Goal: Information Seeking & Learning: Learn about a topic

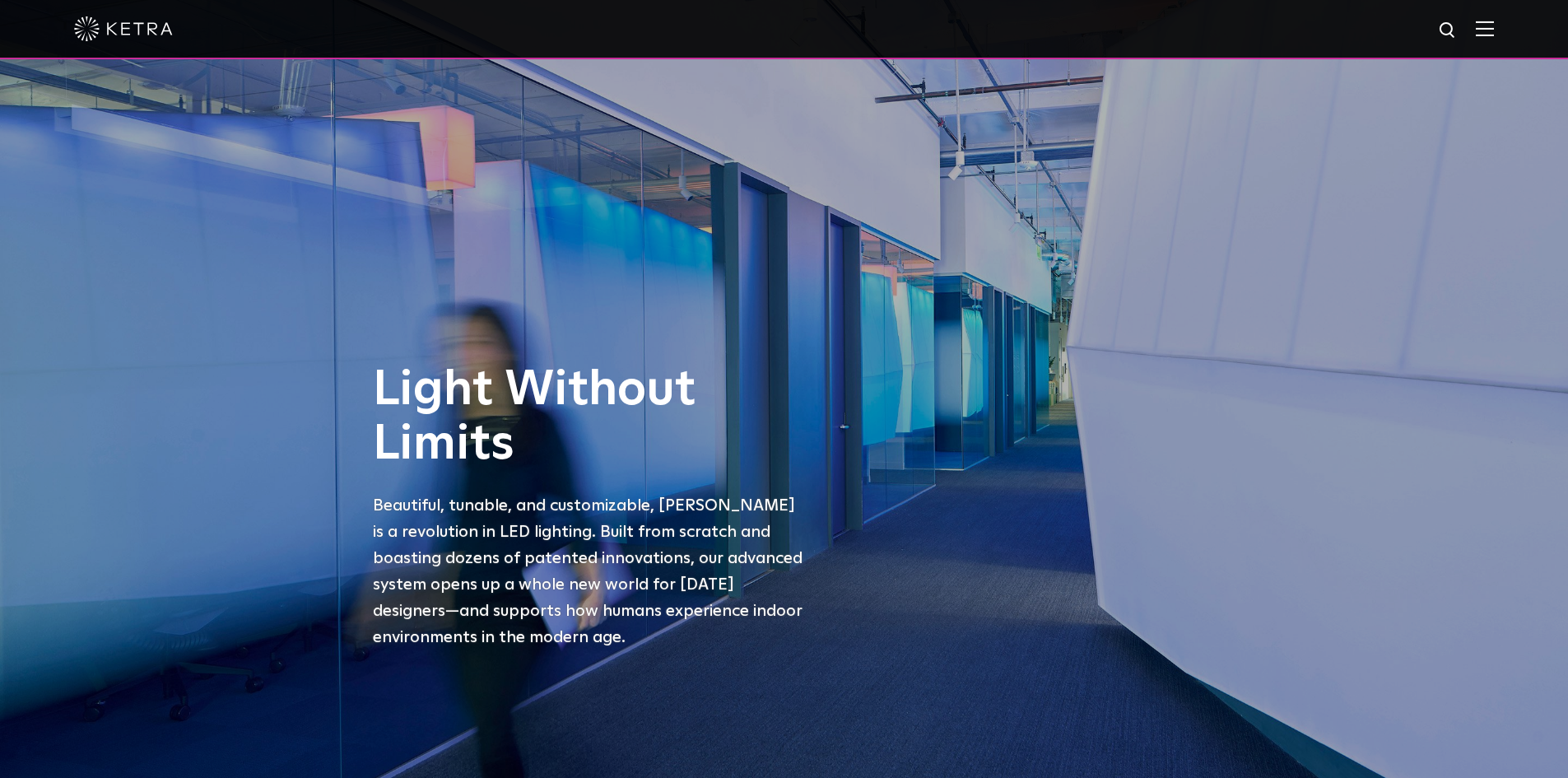
click at [1252, 28] on img at bounding box center [1486, 28] width 18 height 15
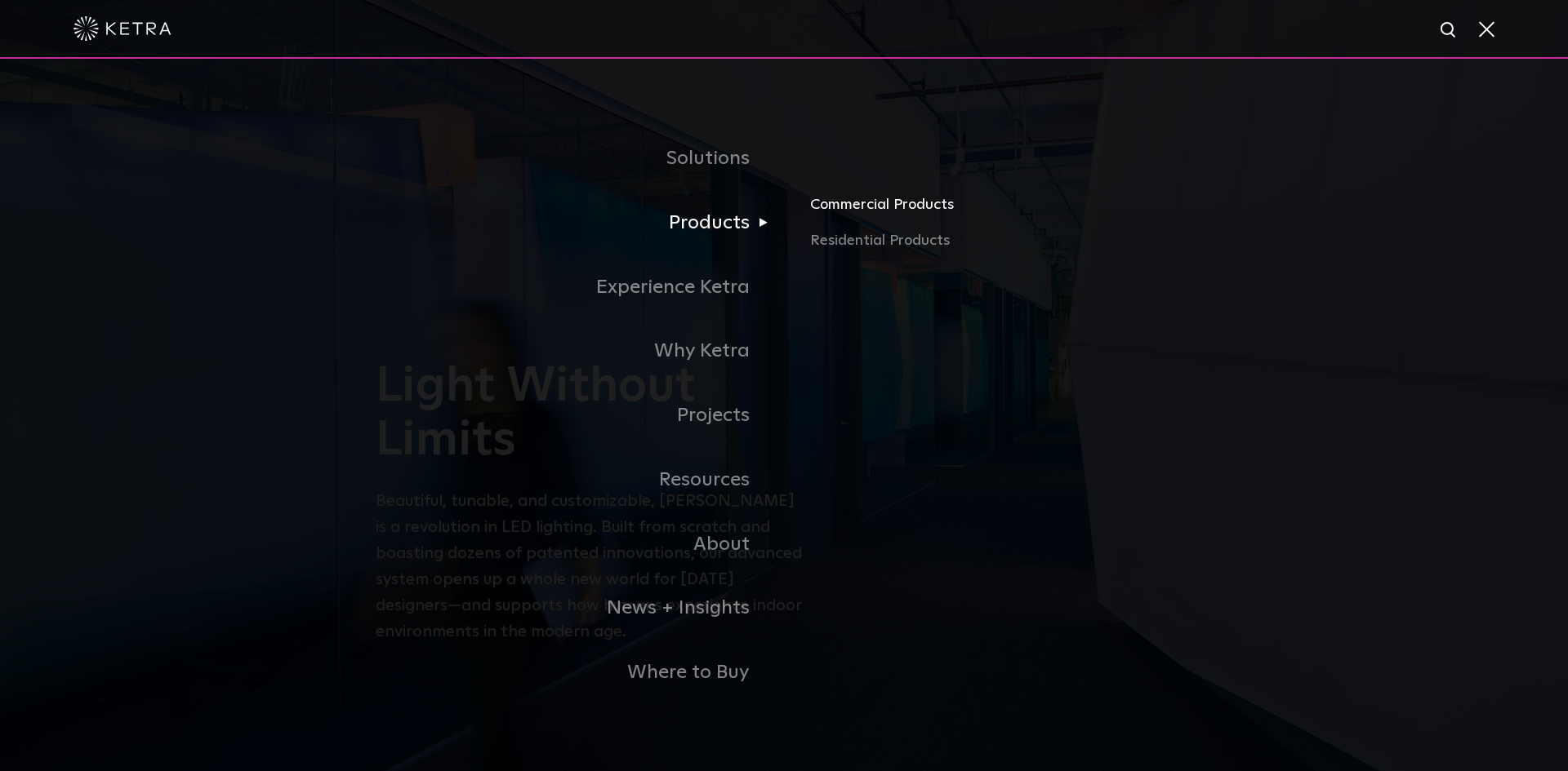
click at [859, 209] on link "Commercial Products" at bounding box center [1001, 211] width 382 height 36
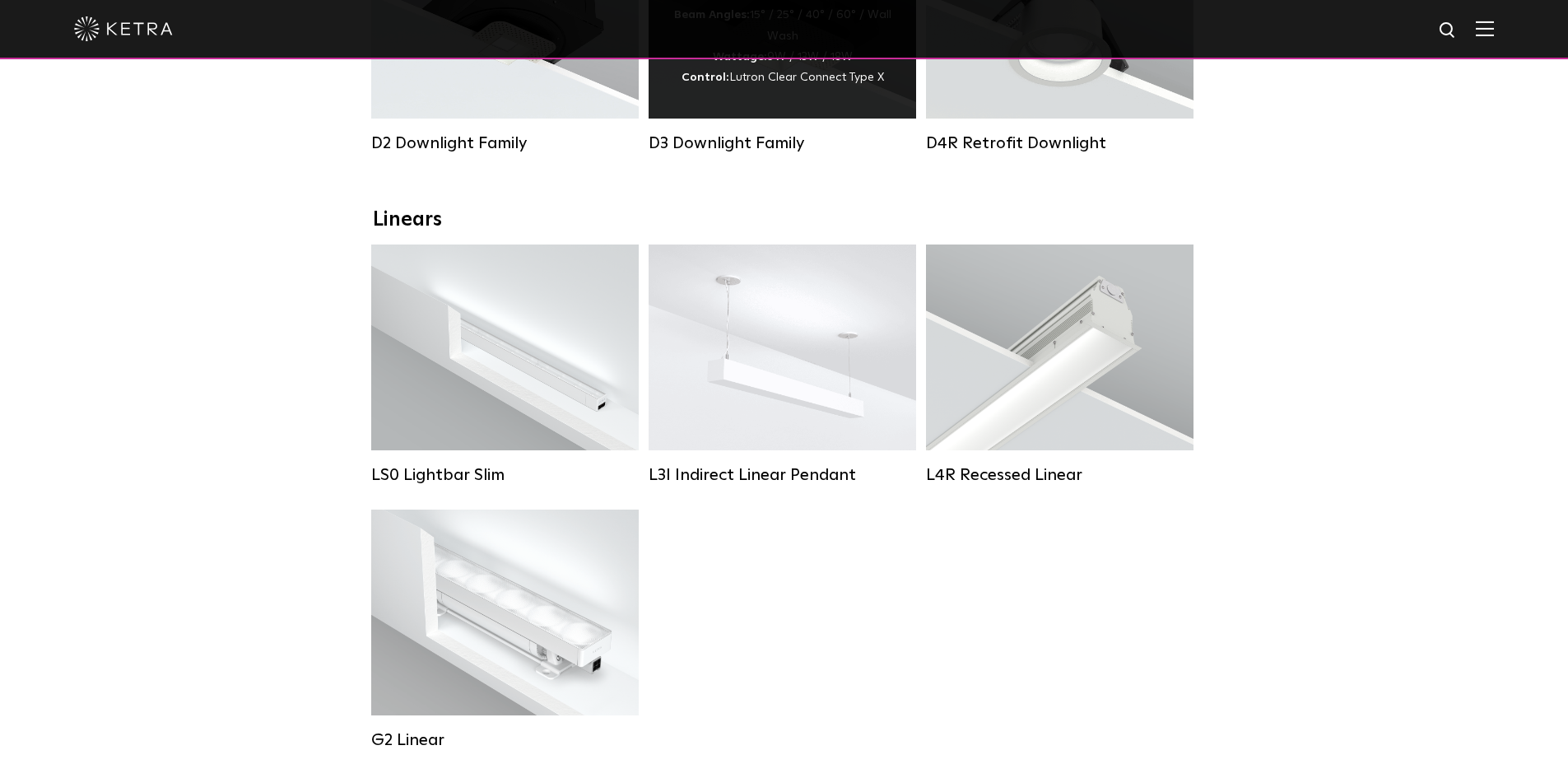
scroll to position [494, 0]
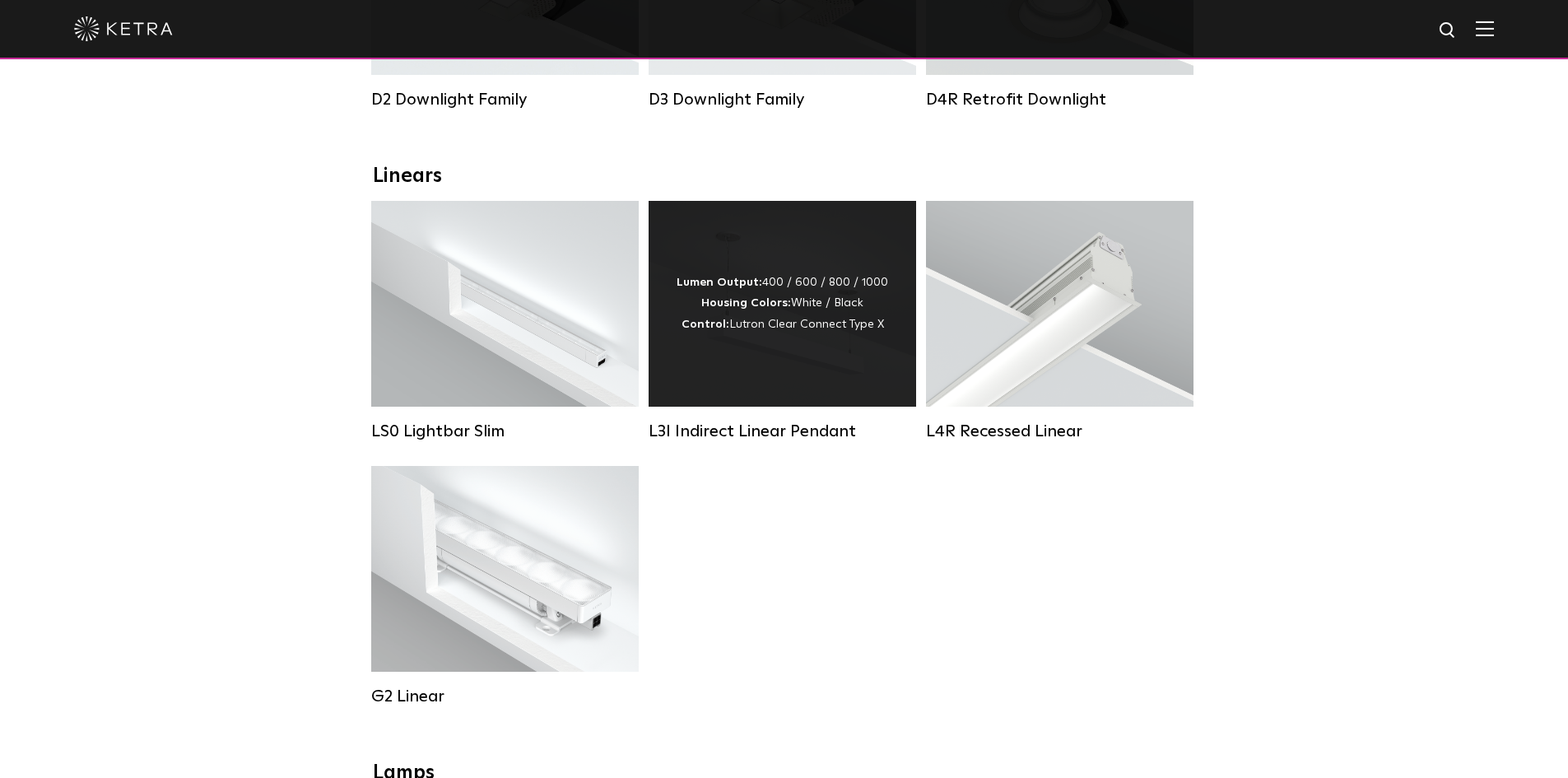
click at [834, 316] on div "Lumen Output: 400 / 600 / 800 / 1000 Housing Colors: White / Black Control: Lut…" at bounding box center [782, 304] width 211 height 63
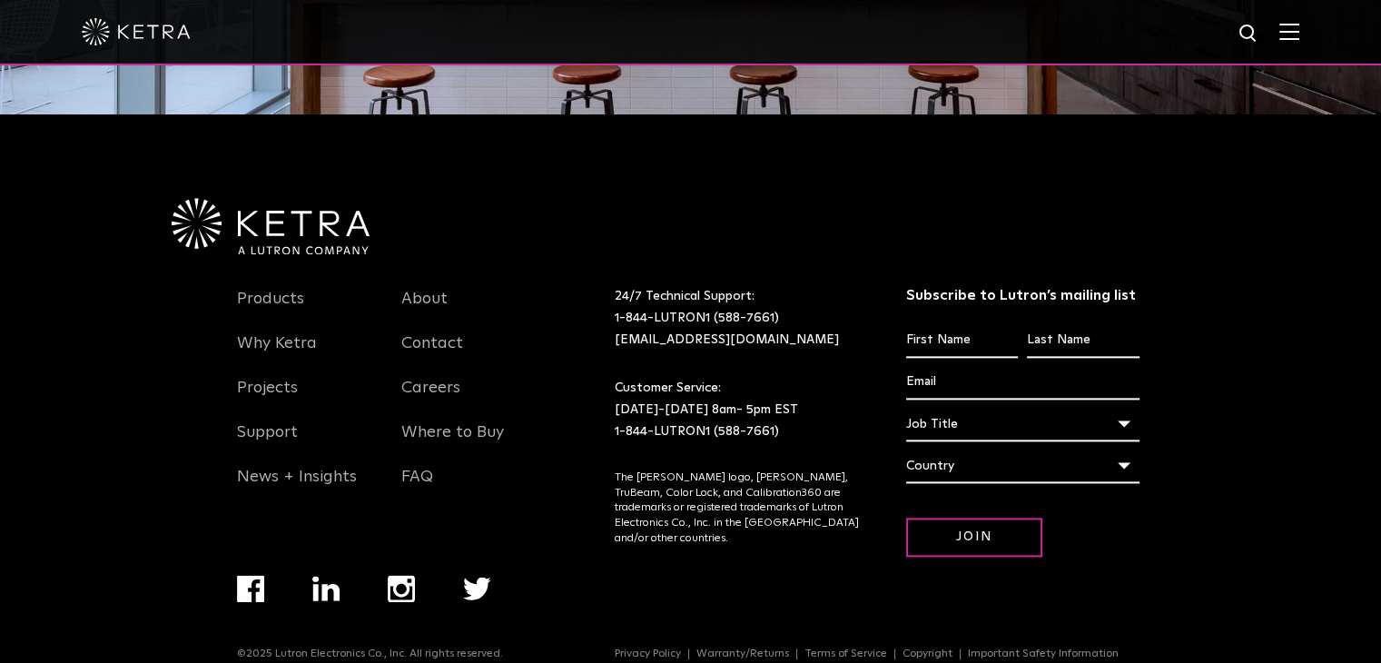
scroll to position [2250, 0]
